Goal: Task Accomplishment & Management: Manage account settings

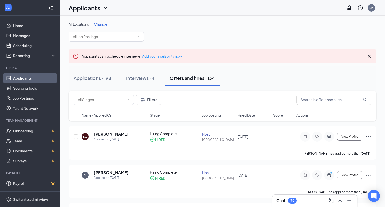
click at [181, 100] on div "Filters" at bounding box center [223, 100] width 298 height 10
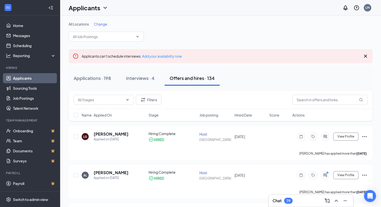
click at [101, 23] on span "Change" at bounding box center [100, 24] width 13 height 5
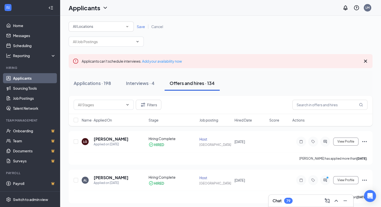
click at [127, 26] on icon "SmallChevronDown" at bounding box center [127, 26] width 2 height 1
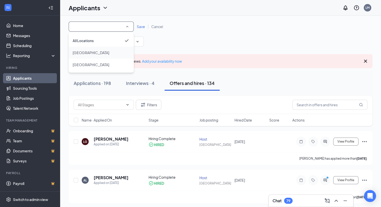
click at [88, 54] on span "[GEOGRAPHIC_DATA]" at bounding box center [91, 52] width 37 height 5
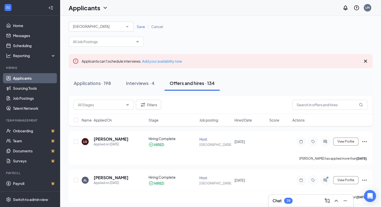
click at [139, 27] on span "Save" at bounding box center [141, 26] width 8 height 5
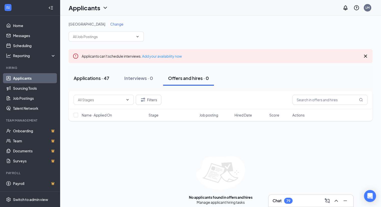
click at [96, 80] on div "Applications · 47" at bounding box center [92, 78] width 36 height 6
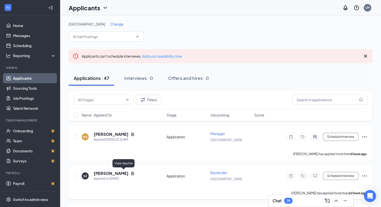
click at [131, 173] on icon "Document" at bounding box center [133, 173] width 4 height 4
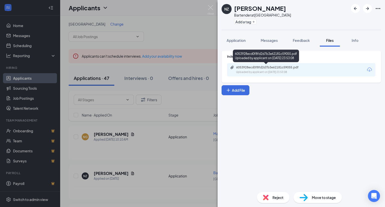
click at [272, 69] on div "6053928ecd0f8fd2d7b3e62181c59055.pdf" at bounding box center [271, 67] width 70 height 4
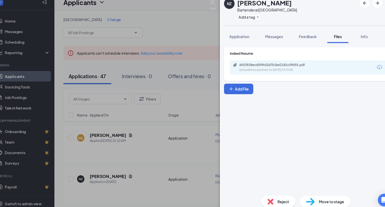
click at [153, 146] on div "NZ Nicole Zabbo Bartender at Mansfield Add a tag Application Messages Feedback …" at bounding box center [192, 103] width 385 height 207
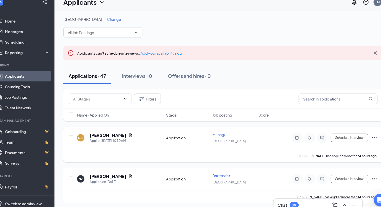
click at [130, 132] on div "Nicholas Gagnier" at bounding box center [114, 135] width 41 height 6
click at [131, 133] on icon "Document" at bounding box center [132, 134] width 3 height 3
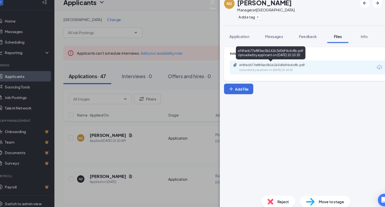
click at [267, 68] on div "ef4fecb77e885ec0b161b3d0df4c4c8b.pdf" at bounding box center [271, 67] width 70 height 4
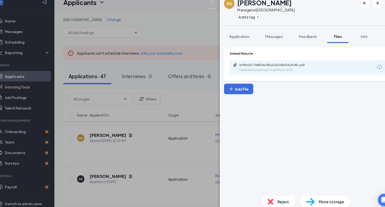
click at [162, 146] on div "NG Nicholas Gagnier Manager at Mansfield Add a tag Application Messages Feedbac…" at bounding box center [192, 103] width 385 height 207
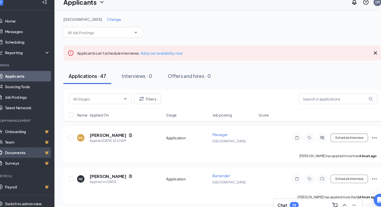
click at [29, 152] on link "Documents" at bounding box center [34, 151] width 43 height 10
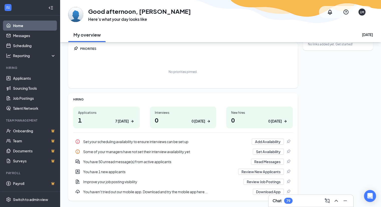
scroll to position [31, 0]
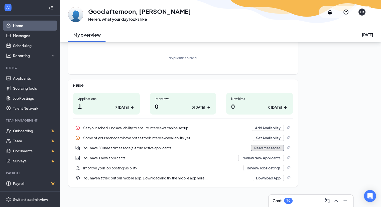
click at [266, 148] on button "Read Messages" at bounding box center [267, 148] width 33 height 6
